Goal: Complete application form: Complete application form

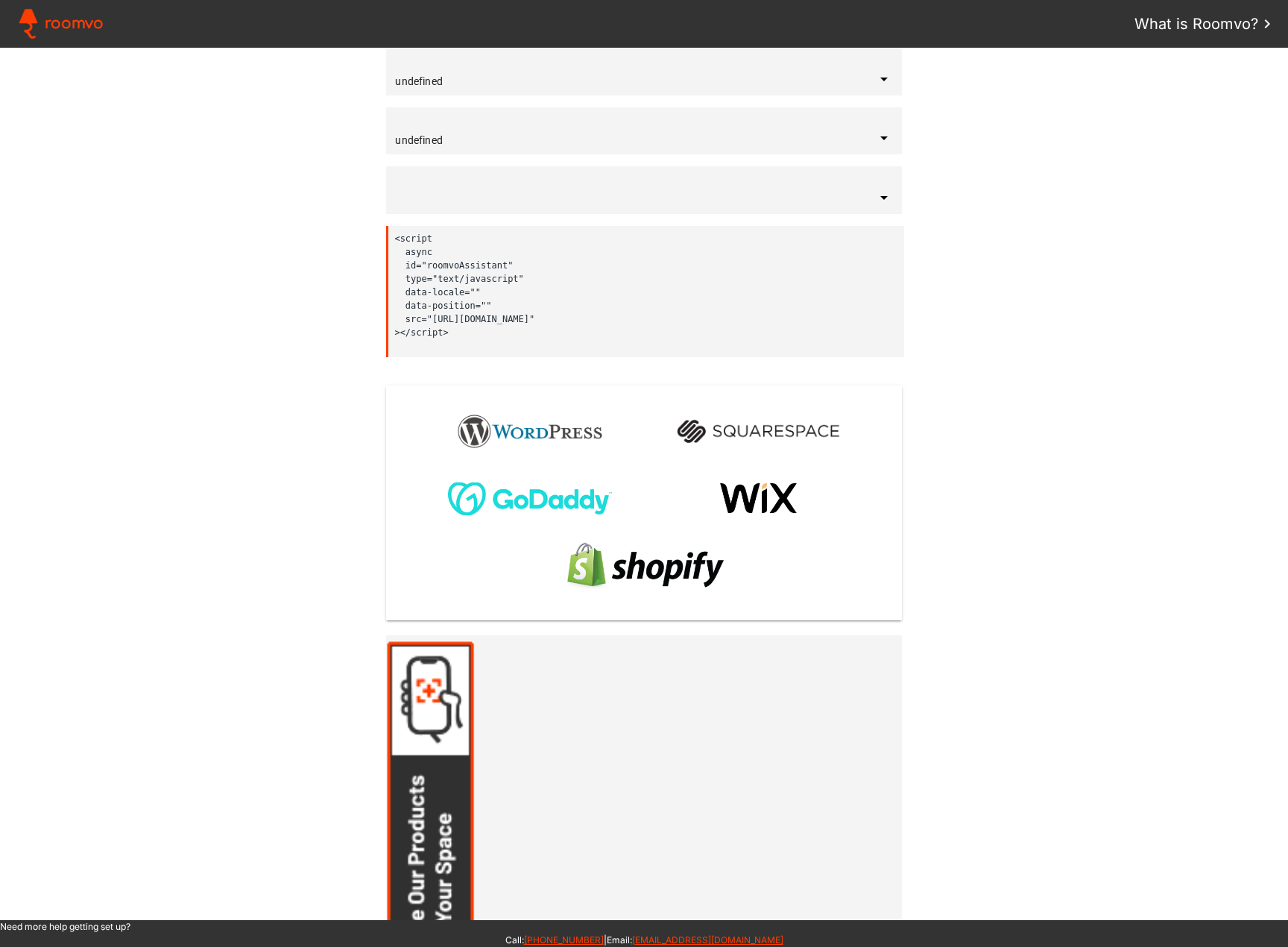
type input "[GEOGRAPHIC_DATA]"
type input "English"
type input "bottom-right"
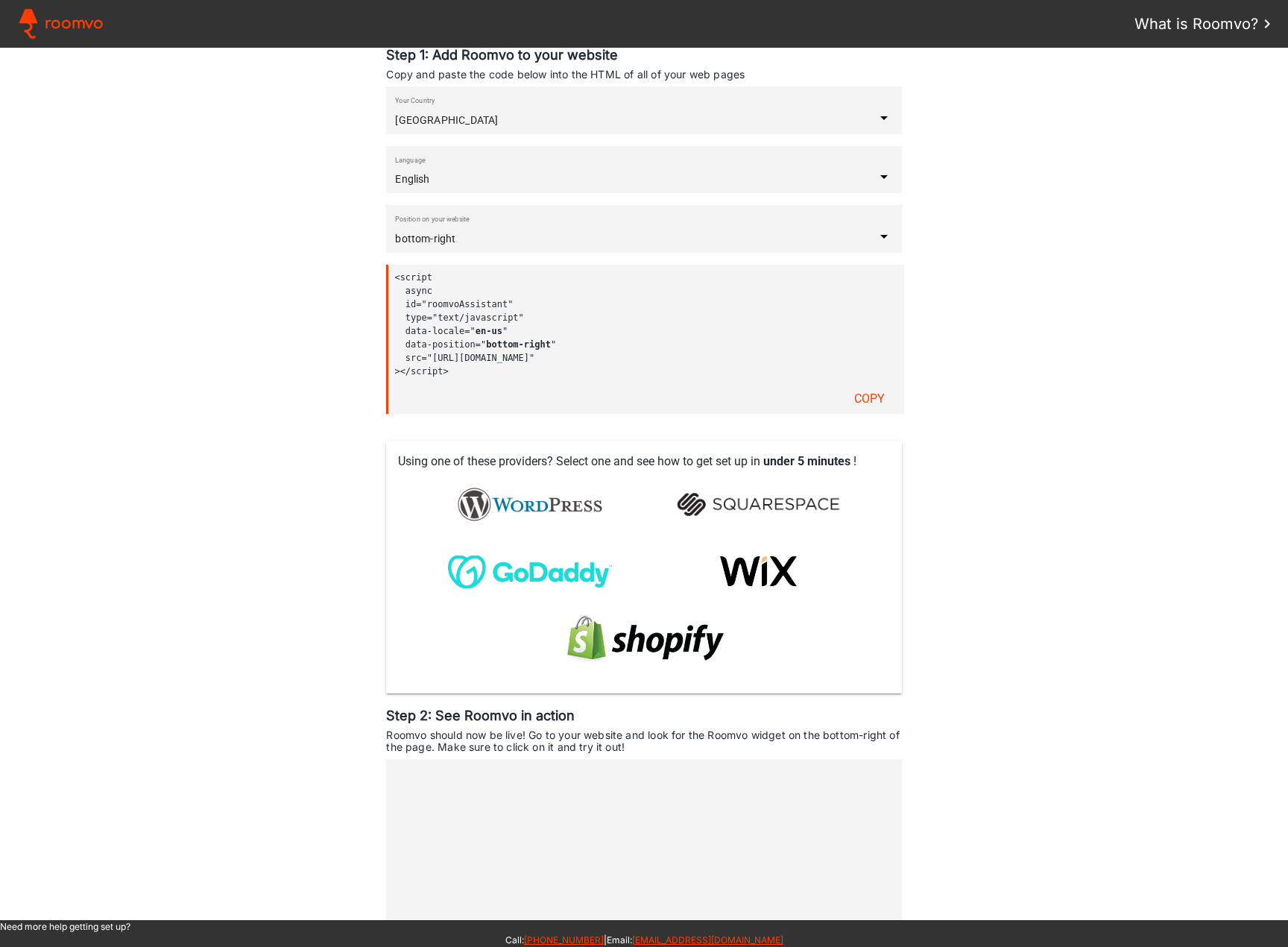
click at [1263, 324] on assistant-instructions at bounding box center [644, 483] width 1288 height 872
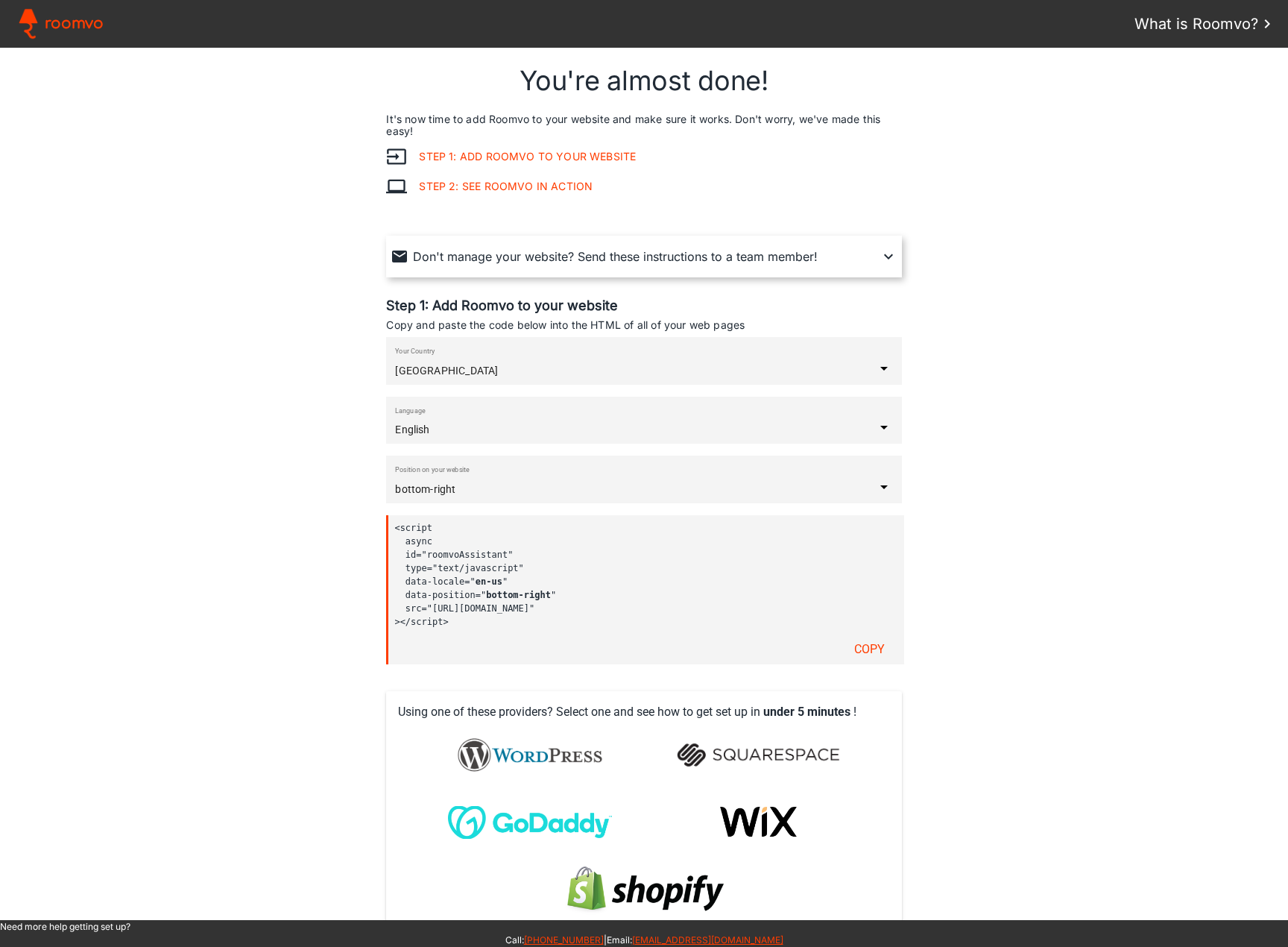
drag, startPoint x: 520, startPoint y: 626, endPoint x: 1187, endPoint y: 626, distance: 667.0
click at [400, 569] on code "<script [GEOGRAPHIC_DATA] id="roomvoAssistant" type="text/javascript" data-loca…" at bounding box center [640, 575] width 492 height 108
click at [1087, 502] on assistant-instructions at bounding box center [644, 483] width 1288 height 872
drag, startPoint x: 442, startPoint y: 603, endPoint x: 379, endPoint y: 524, distance: 101.0
click at [379, 524] on assistant-instructions at bounding box center [644, 483] width 1288 height 872
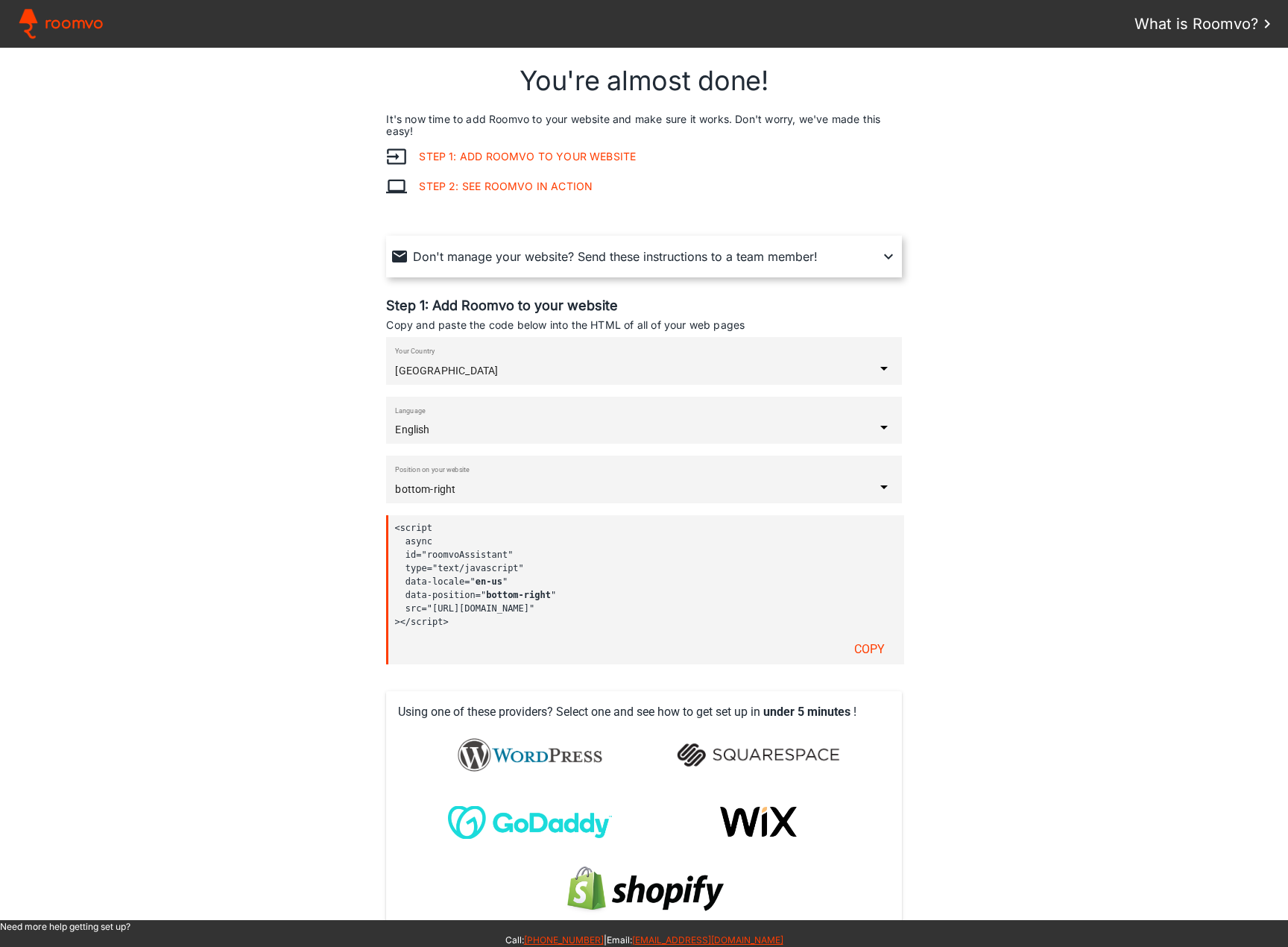
click at [1216, 489] on assistant-instructions at bounding box center [644, 483] width 1288 height 872
drag, startPoint x: 468, startPoint y: 626, endPoint x: 379, endPoint y: 525, distance: 134.6
click at [379, 525] on assistant-instructions at bounding box center [644, 483] width 1288 height 872
